Goal: Information Seeking & Learning: Learn about a topic

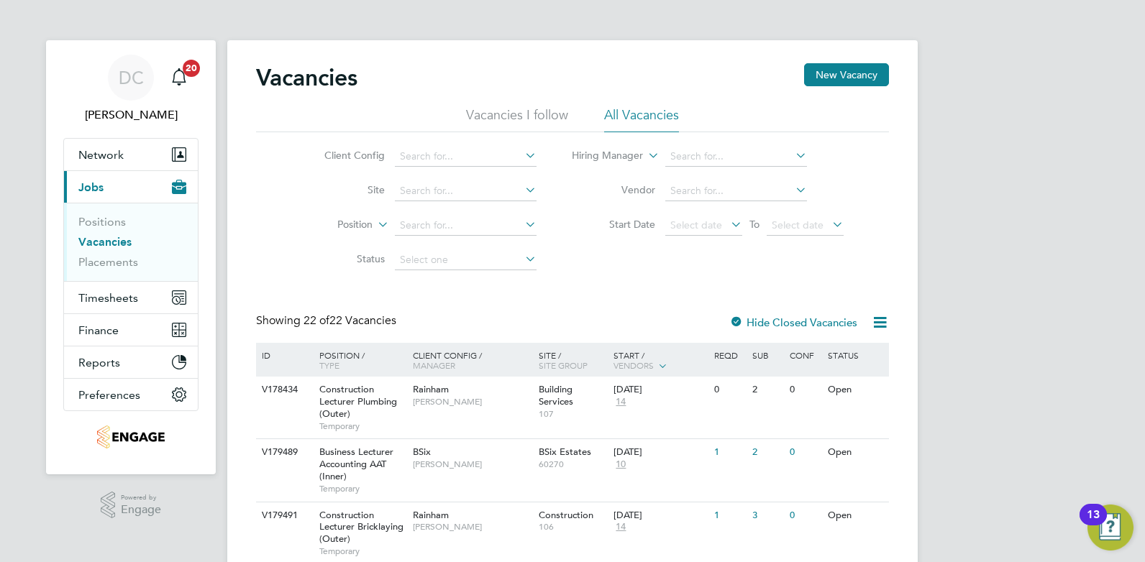
click at [558, 119] on li "Vacancies I follow" at bounding box center [517, 119] width 102 height 26
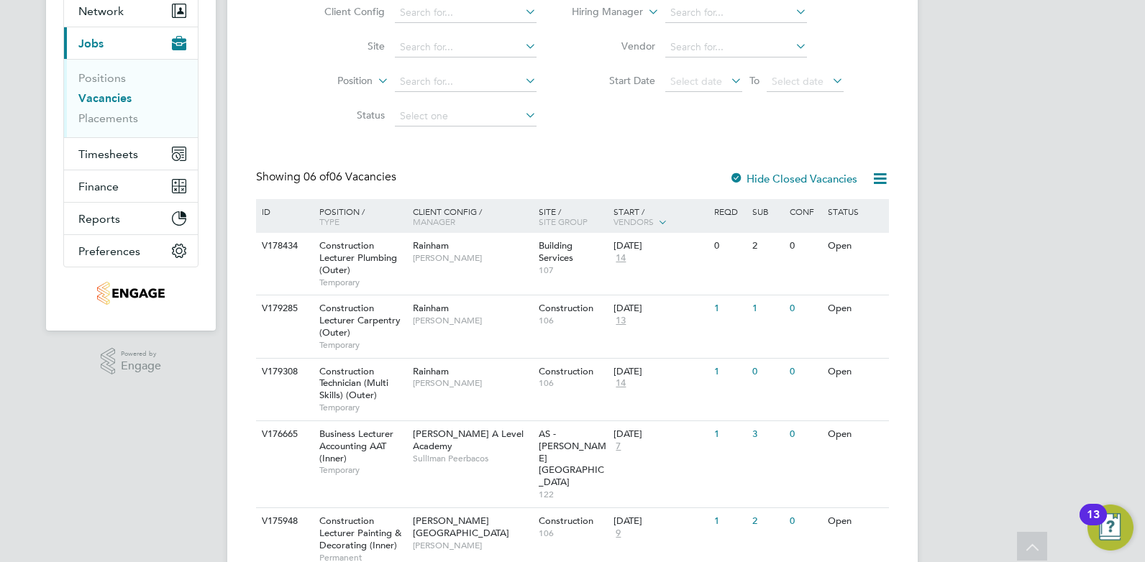
scroll to position [162, 0]
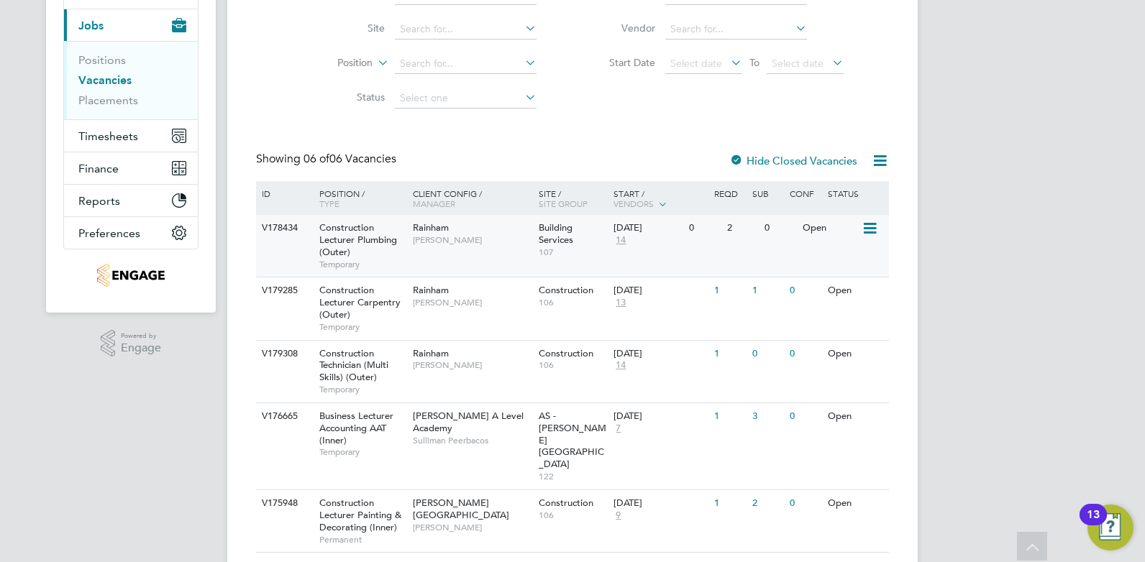
click at [497, 270] on div "V178434 Construction Lecturer Plumbing (Outer) Temporary Rainham Ian Rist Build…" at bounding box center [572, 246] width 633 height 62
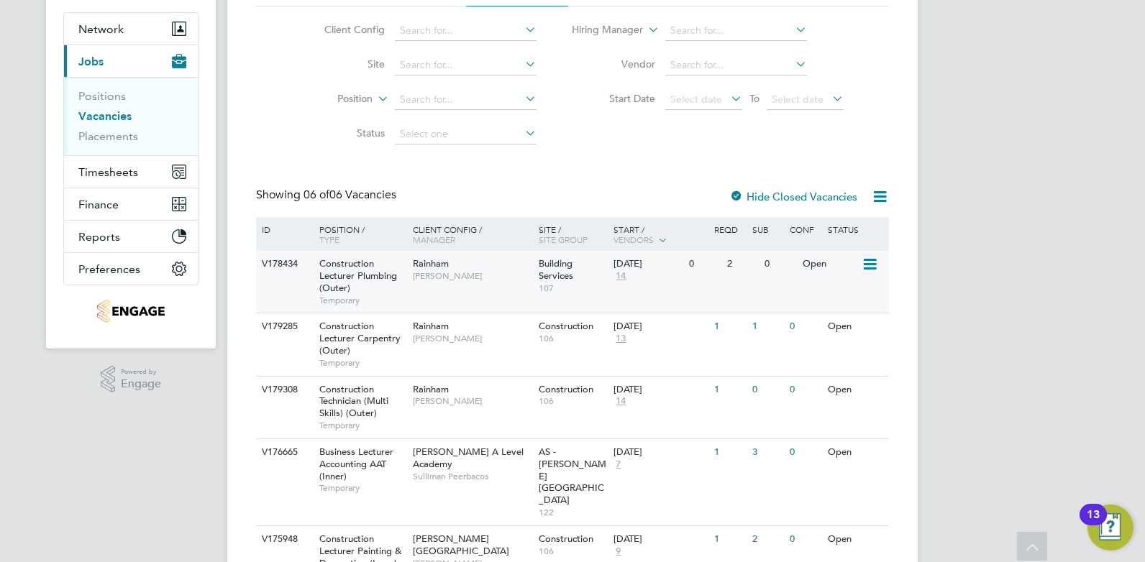
scroll to position [144, 0]
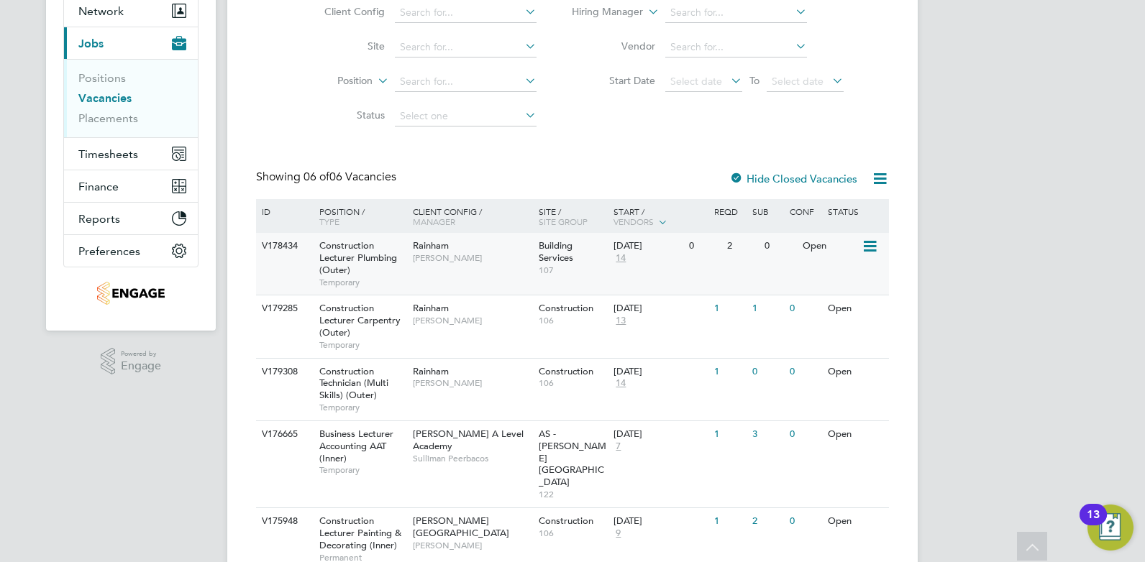
click at [410, 268] on div "Rainham Ian Rist" at bounding box center [472, 251] width 126 height 37
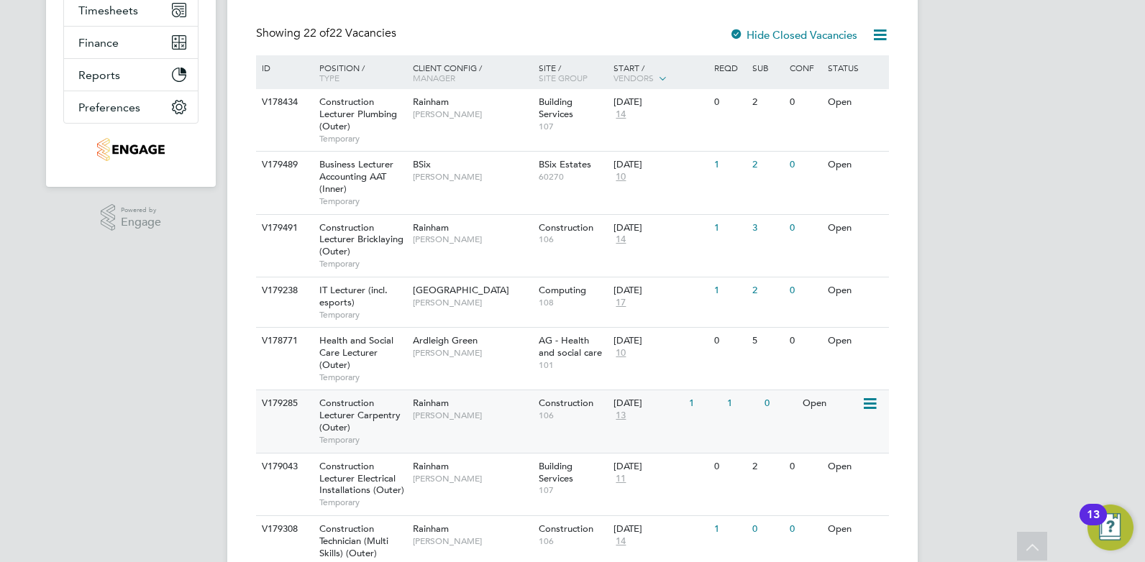
scroll to position [234, 0]
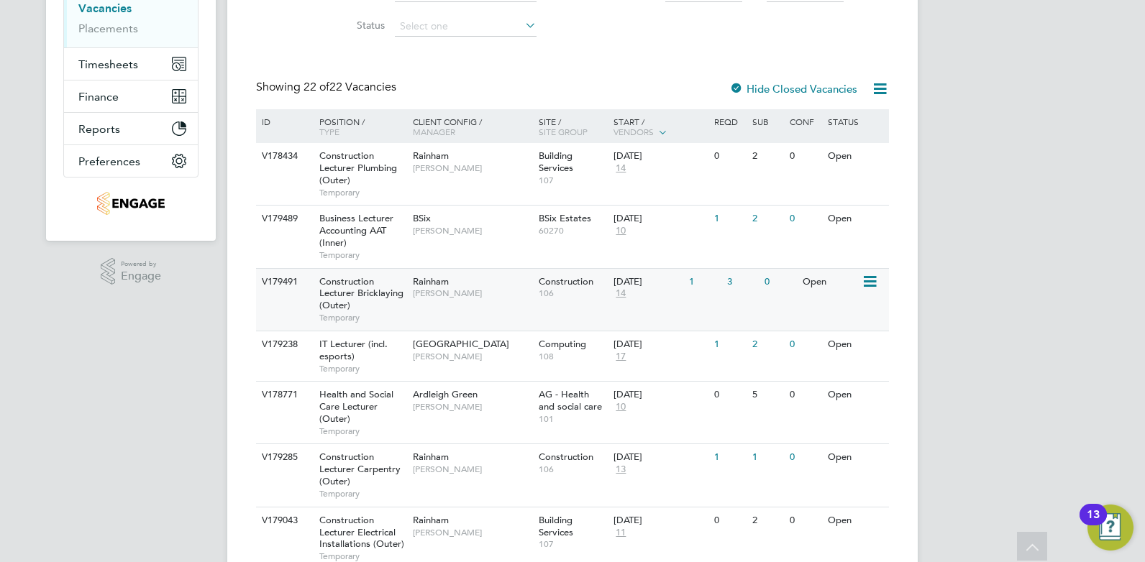
click at [462, 313] on div "V179491 Construction Lecturer Bricklaying (Outer) Temporary Rainham Ian Rist Co…" at bounding box center [572, 299] width 633 height 63
click at [493, 483] on div "V179285 Construction Lecturer Carpentry (Outer) Temporary Rainham Ian Rist Cons…" at bounding box center [572, 475] width 633 height 63
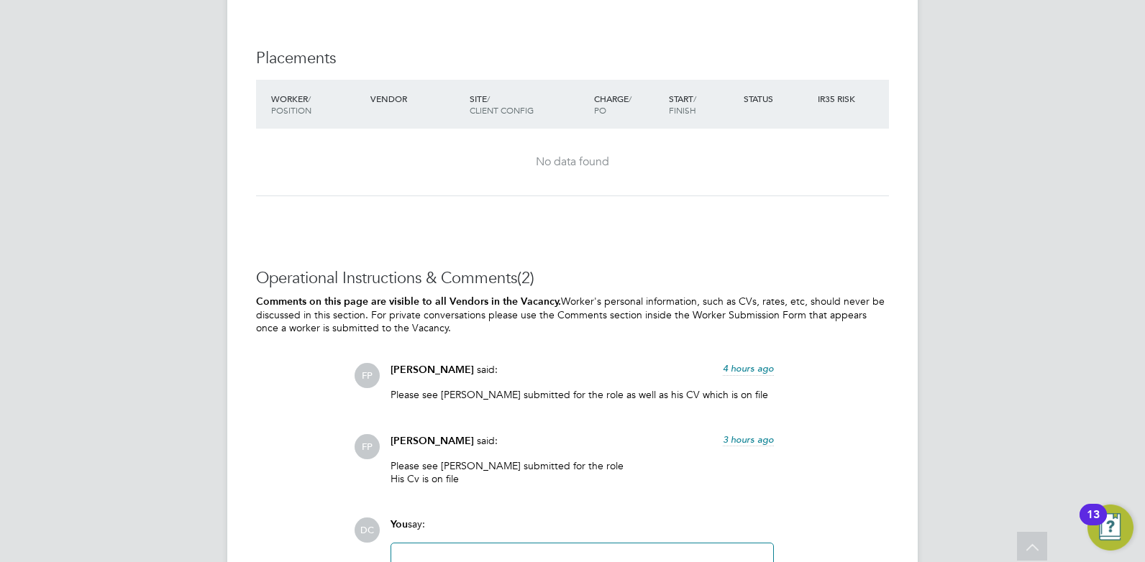
scroll to position [2949, 0]
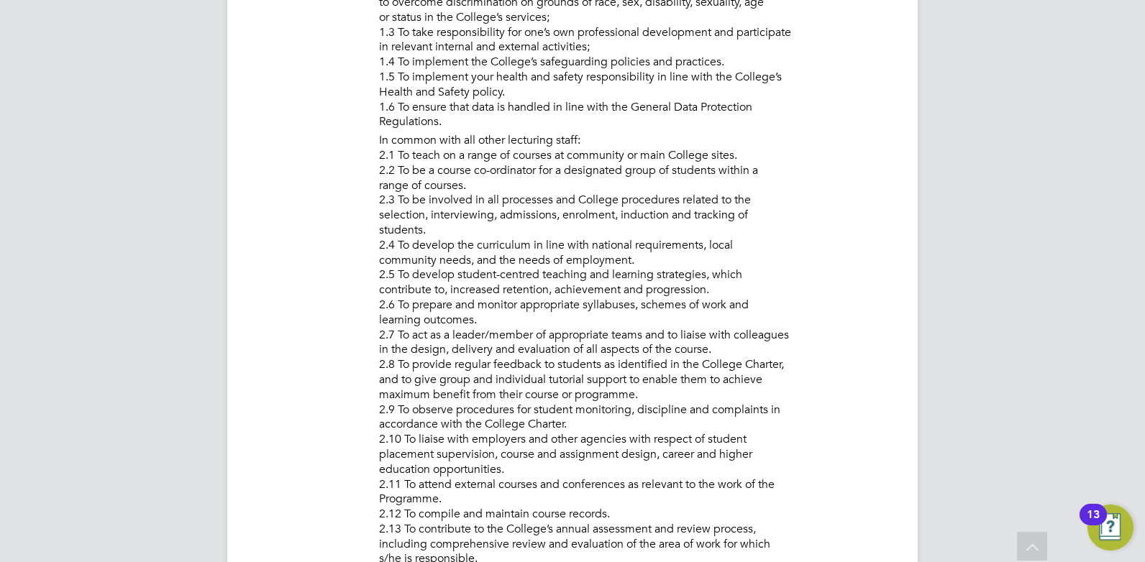
scroll to position [569, 0]
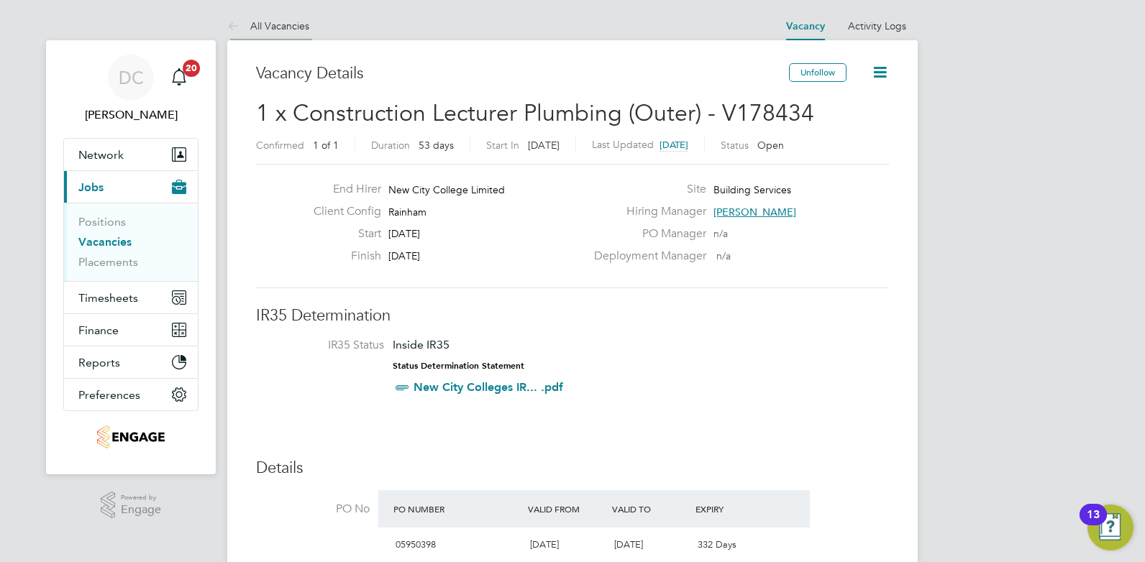
click at [285, 29] on link "All Vacancies" at bounding box center [268, 25] width 82 height 13
